Goal: Task Accomplishment & Management: Use online tool/utility

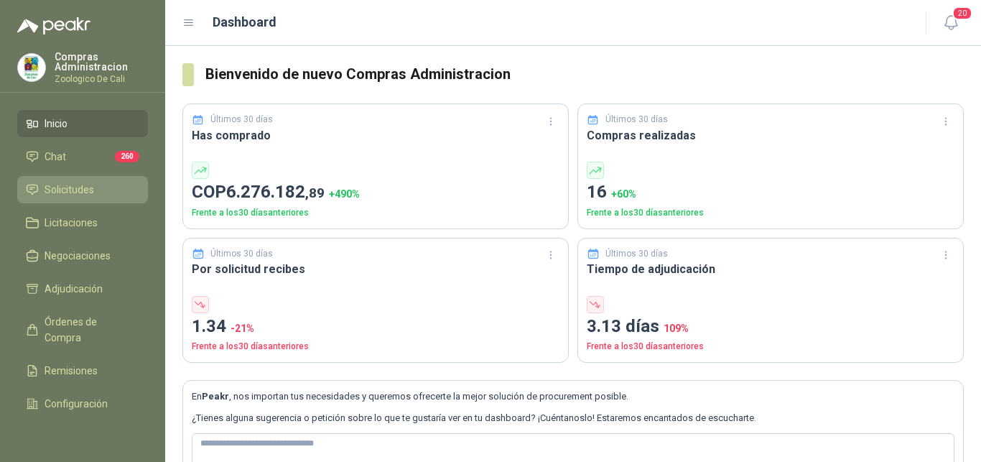
click at [70, 190] on span "Solicitudes" at bounding box center [70, 190] width 50 height 16
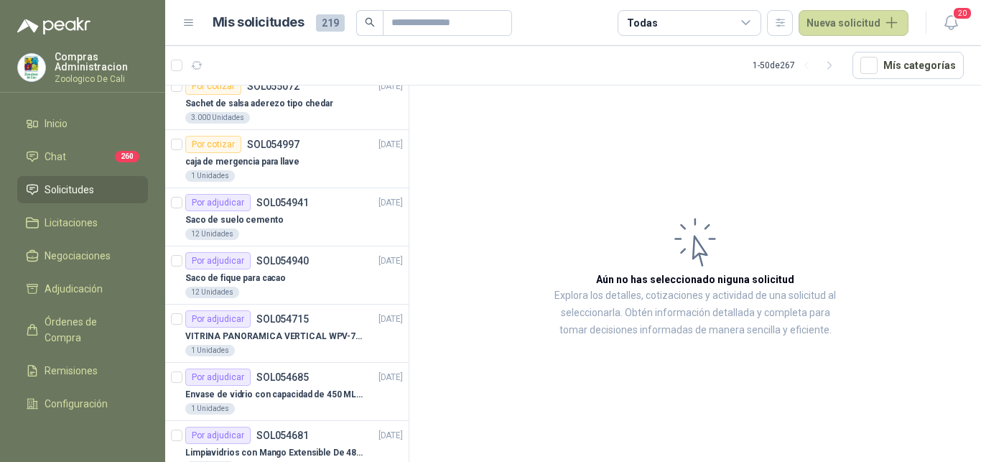
scroll to position [366, 0]
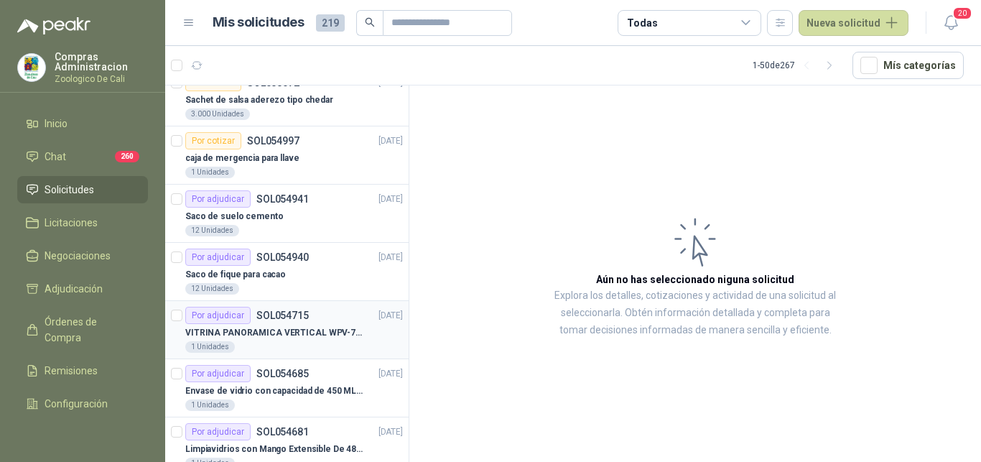
click at [274, 328] on p "VITRINA PANORAMICA VERTICAL WPV-700FA" at bounding box center [274, 333] width 179 height 14
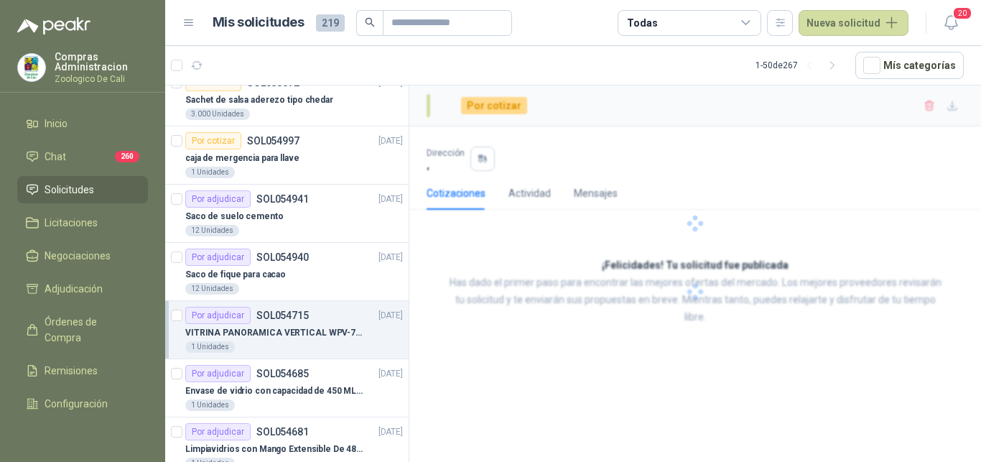
scroll to position [366, 0]
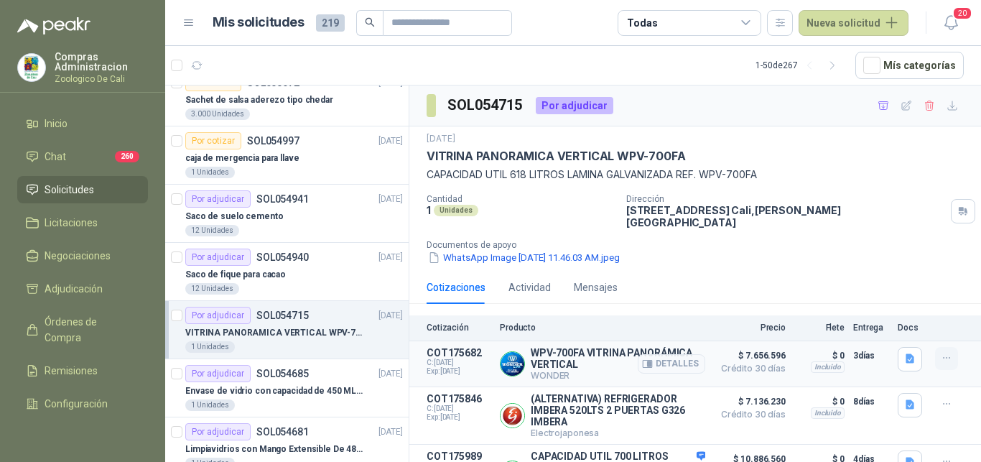
click at [941, 352] on icon "button" at bounding box center [947, 358] width 12 height 12
click at [886, 287] on button "Añadir" at bounding box center [917, 290] width 115 height 23
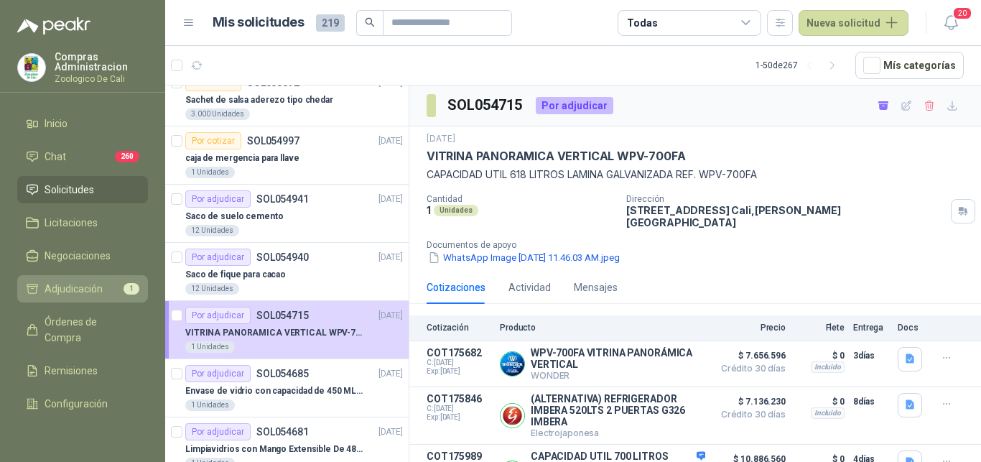
click at [72, 287] on span "Adjudicación" at bounding box center [74, 289] width 58 height 16
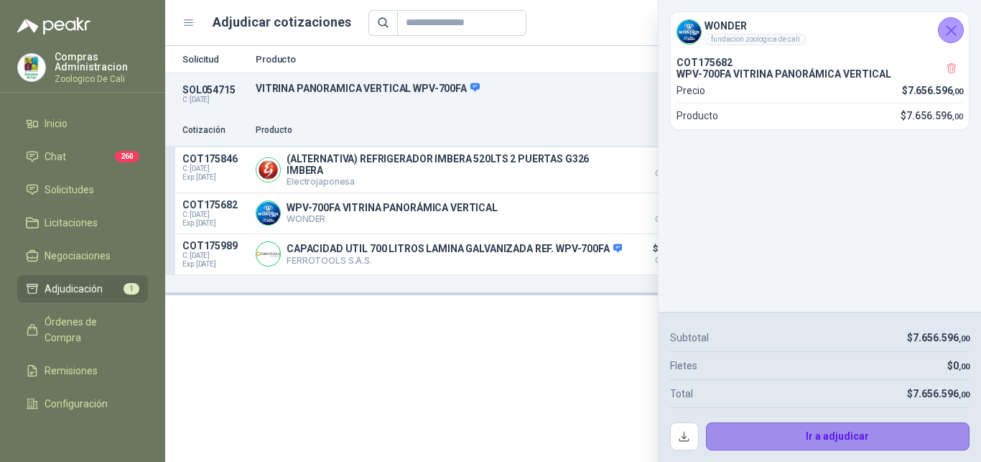
click at [837, 437] on button "Ir a adjudicar" at bounding box center [838, 436] width 264 height 29
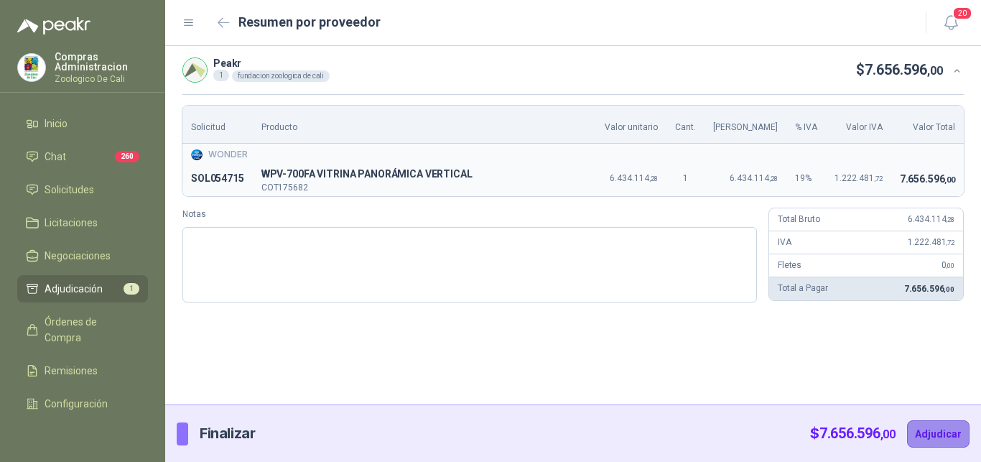
click at [930, 432] on button "Adjudicar" at bounding box center [938, 433] width 62 height 27
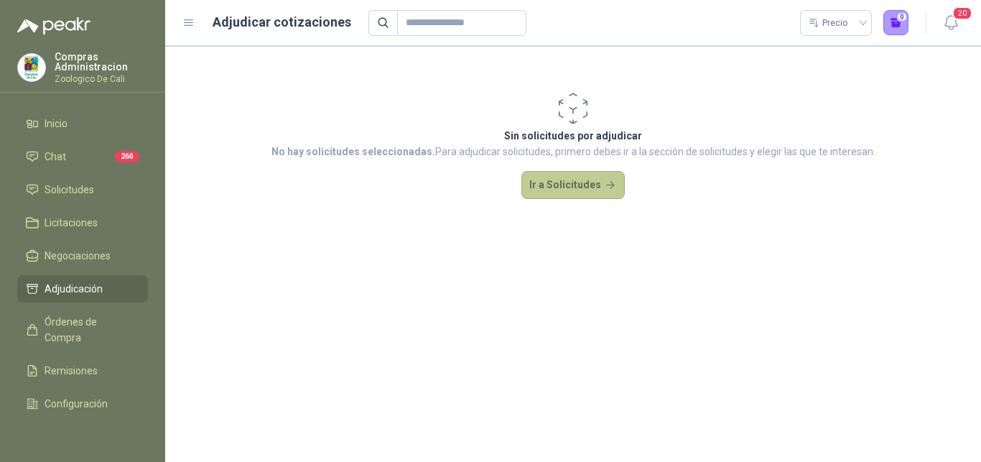
click at [550, 179] on button "Ir a Solicitudes" at bounding box center [572, 185] width 103 height 29
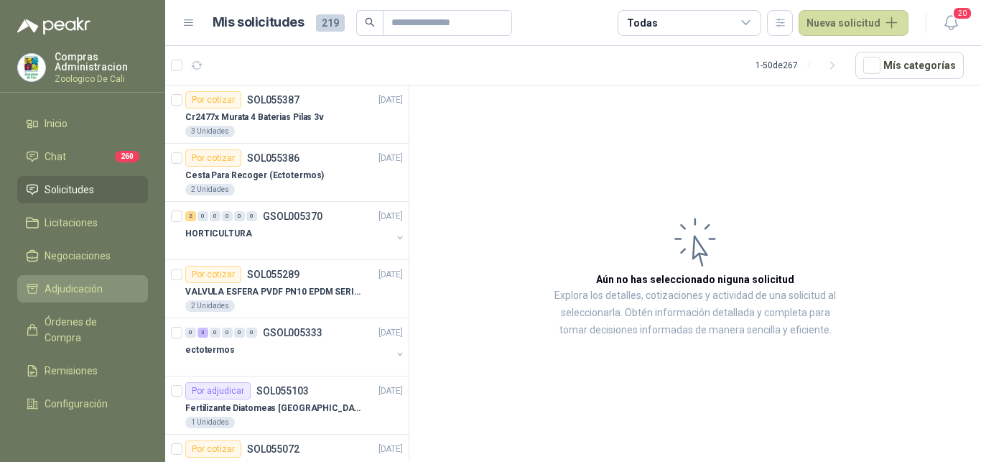
click at [80, 292] on span "Adjudicación" at bounding box center [74, 289] width 58 height 16
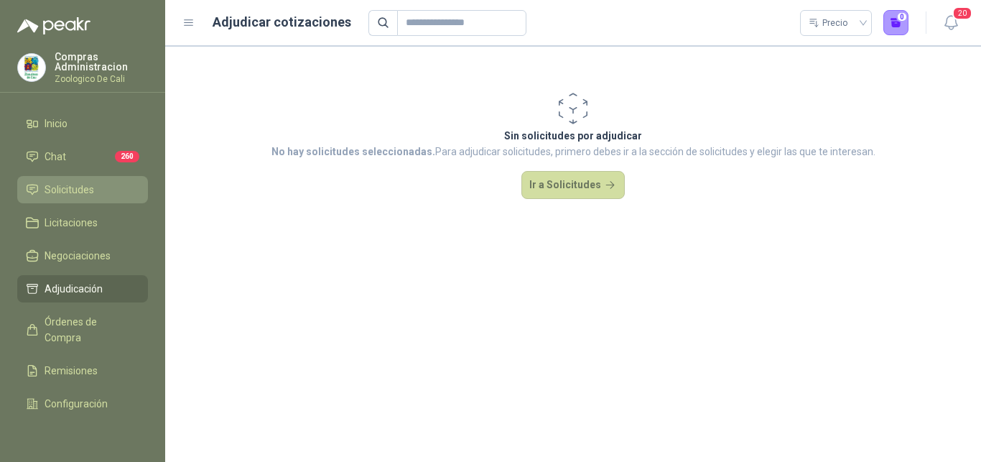
click at [73, 188] on span "Solicitudes" at bounding box center [70, 190] width 50 height 16
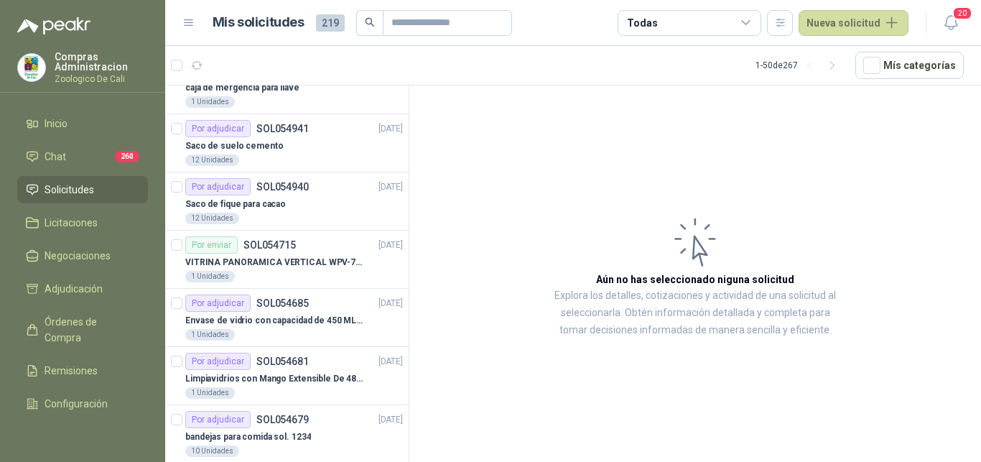
scroll to position [439, 0]
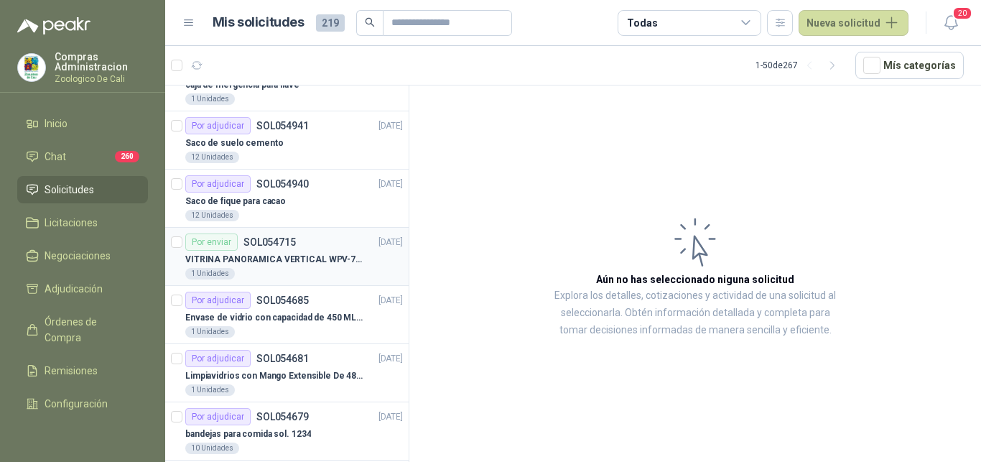
click at [284, 261] on p "VITRINA PANORAMICA VERTICAL WPV-700FA" at bounding box center [274, 260] width 179 height 14
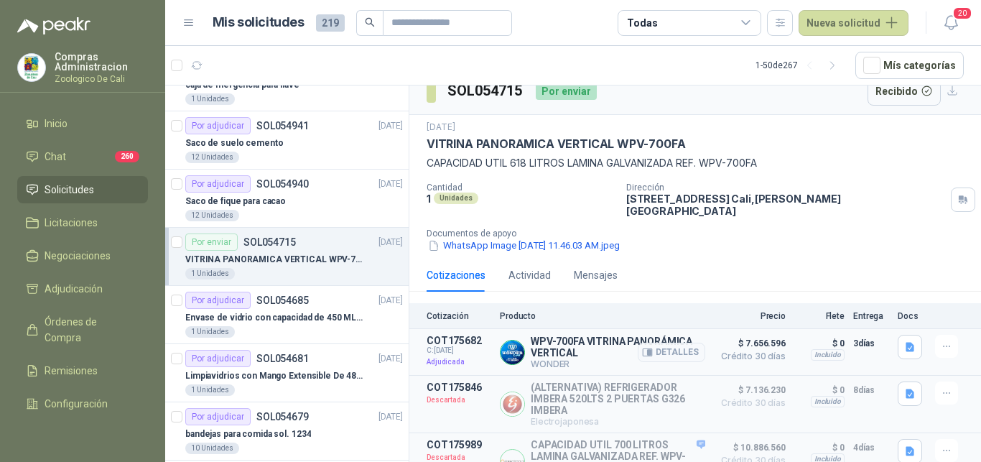
scroll to position [36, 0]
